Goal: Information Seeking & Learning: Check status

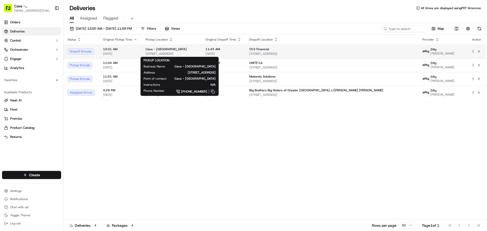
click at [197, 49] on div "Cava - [GEOGRAPHIC_DATA]" at bounding box center [172, 49] width 52 height 4
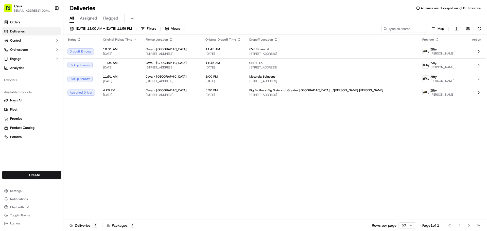
drag, startPoint x: 218, startPoint y: 166, endPoint x: 211, endPoint y: 126, distance: 40.2
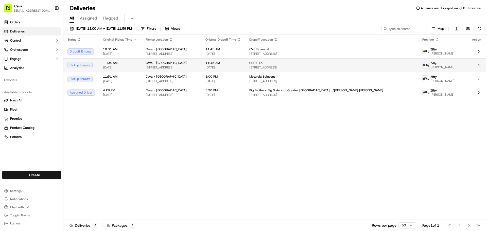
click at [197, 65] on div "Cava - Hollywood [STREET_ADDRESS]" at bounding box center [172, 65] width 52 height 9
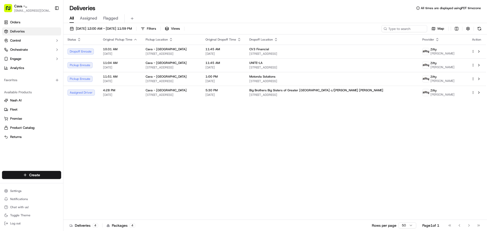
drag, startPoint x: 205, startPoint y: 160, endPoint x: 182, endPoint y: 115, distance: 50.2
click at [162, 75] on span "Cava - [GEOGRAPHIC_DATA]" at bounding box center [166, 77] width 41 height 4
click at [137, 79] on td "11:51 AM [DATE]" at bounding box center [120, 79] width 43 height 14
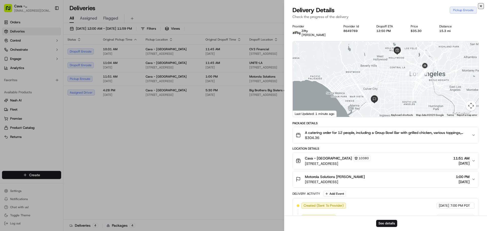
click at [481, 6] on icon "button" at bounding box center [481, 6] width 2 height 2
